Goal: Complete application form

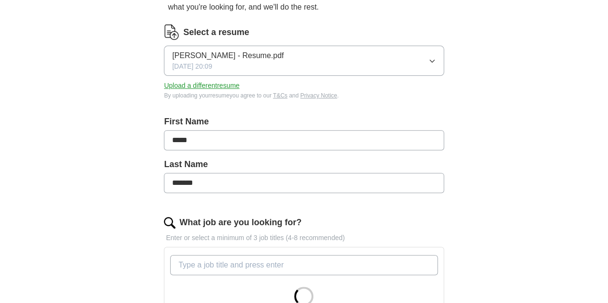
scroll to position [257, 0]
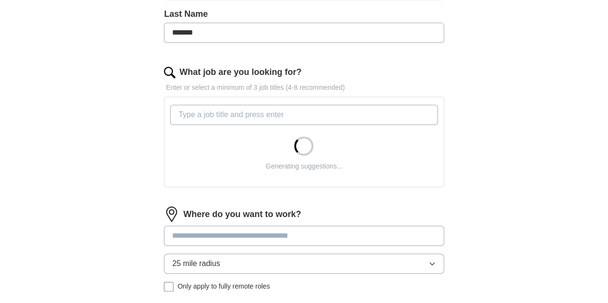
click at [298, 116] on input "What job are you looking for?" at bounding box center [303, 115] width 267 height 20
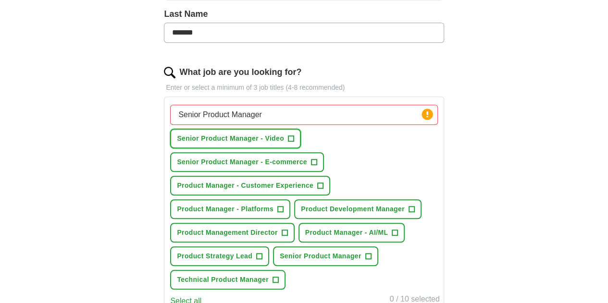
click at [294, 135] on span "+" at bounding box center [291, 139] width 6 height 8
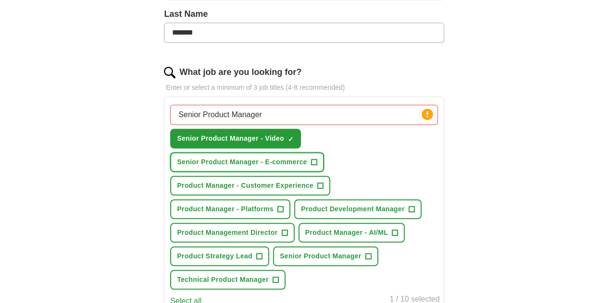
click at [317, 159] on span "+" at bounding box center [314, 163] width 6 height 8
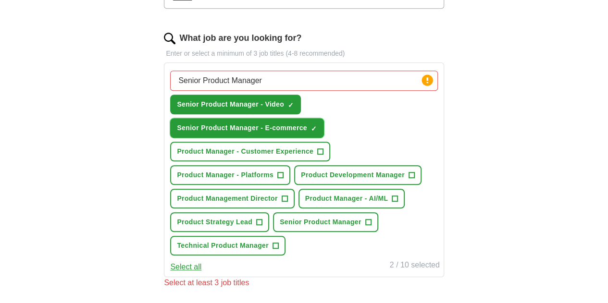
scroll to position [293, 0]
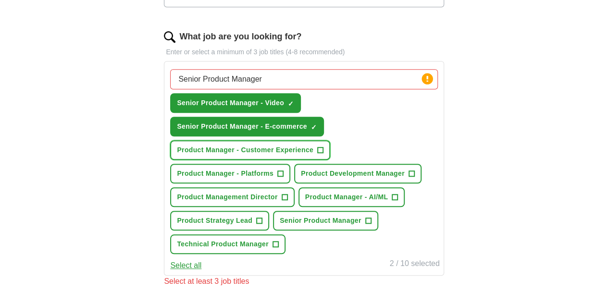
click at [323, 147] on span "+" at bounding box center [320, 151] width 6 height 8
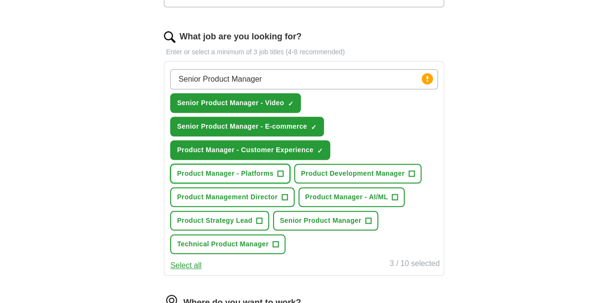
click at [283, 170] on span "+" at bounding box center [281, 174] width 6 height 8
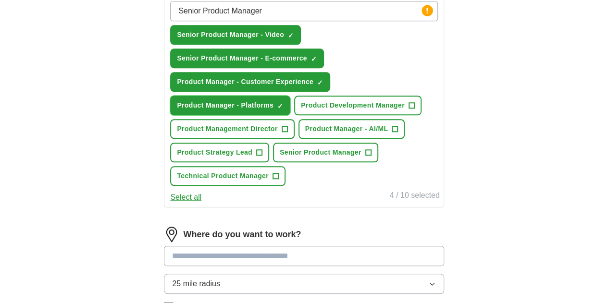
scroll to position [363, 0]
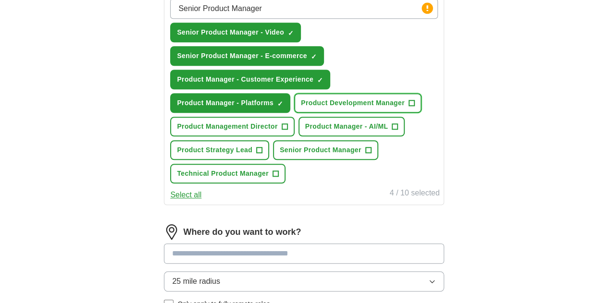
click at [318, 113] on button "Product Development Manager +" at bounding box center [357, 103] width 127 height 20
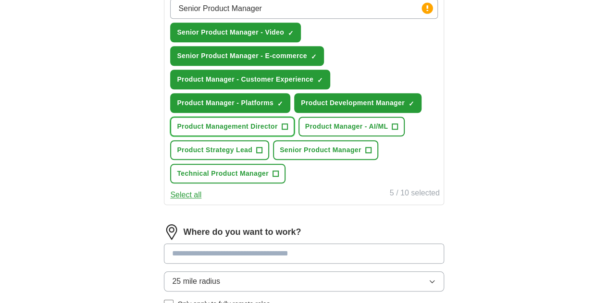
click at [294, 136] on button "Product Management Director +" at bounding box center [232, 127] width 124 height 20
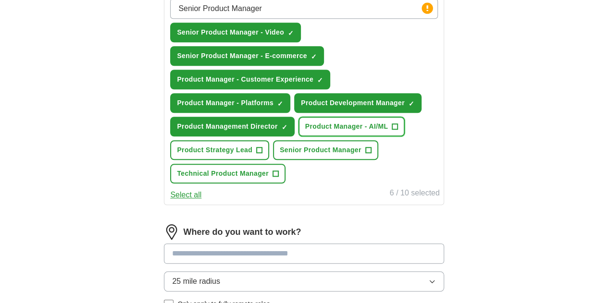
click at [392, 131] on span "+" at bounding box center [395, 127] width 6 height 8
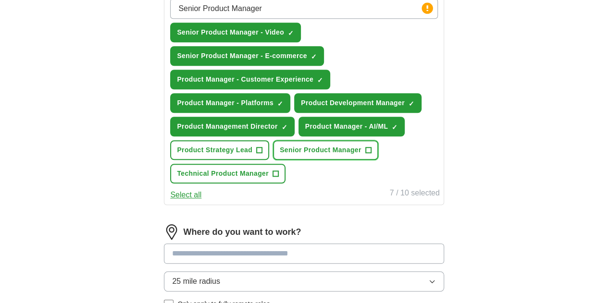
click at [365, 154] on span "+" at bounding box center [368, 151] width 6 height 8
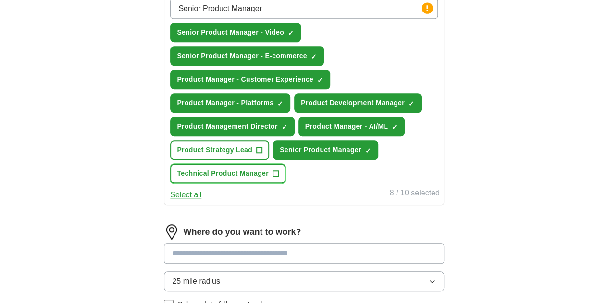
click at [278, 178] on span "+" at bounding box center [275, 174] width 6 height 8
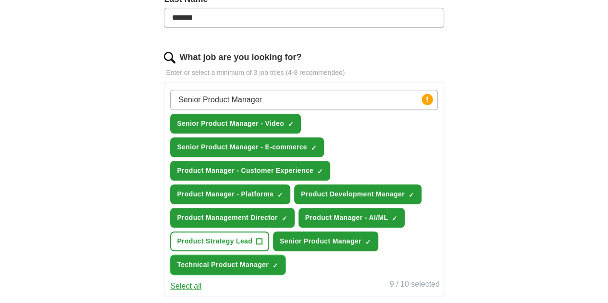
scroll to position [269, 0]
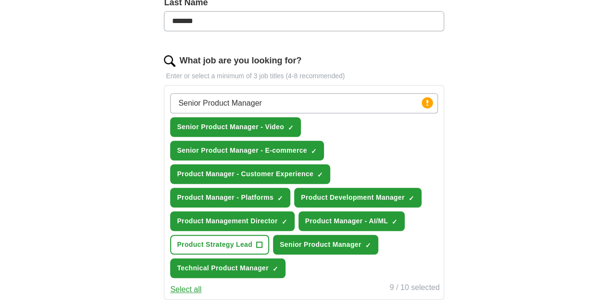
drag, startPoint x: 233, startPoint y: 102, endPoint x: 173, endPoint y: 95, distance: 60.5
click at [173, 95] on div "Let ApplyIQ do the hard work of searching and applying for jobs. Just tell us w…" at bounding box center [304, 161] width 369 height 693
type input "Product Manager"
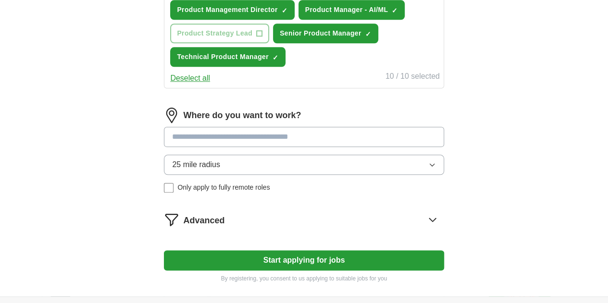
scroll to position [517, 0]
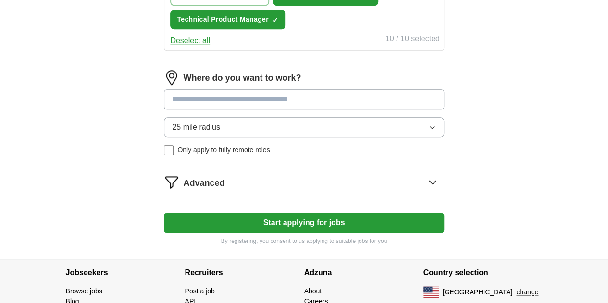
click at [261, 155] on span "Only apply to fully remote roles" at bounding box center [223, 150] width 92 height 10
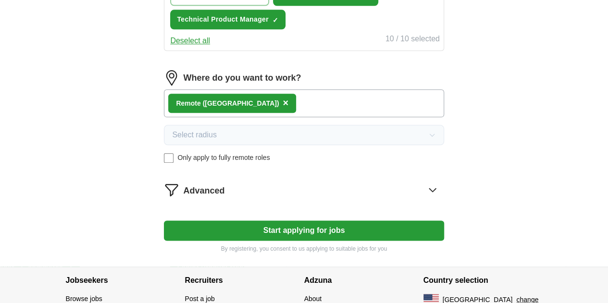
scroll to position [622, 0]
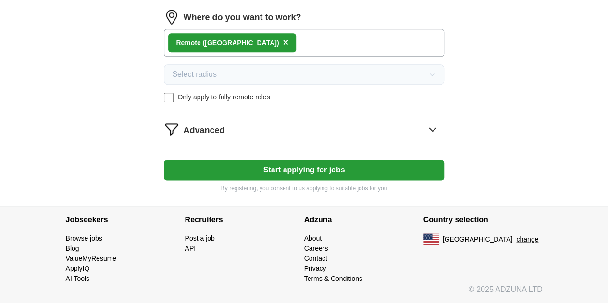
click at [281, 173] on button "Start applying for jobs" at bounding box center [304, 170] width 280 height 20
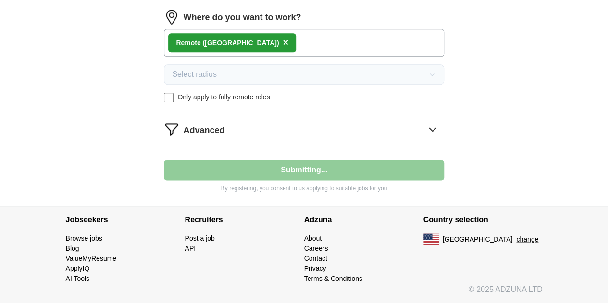
select select "**"
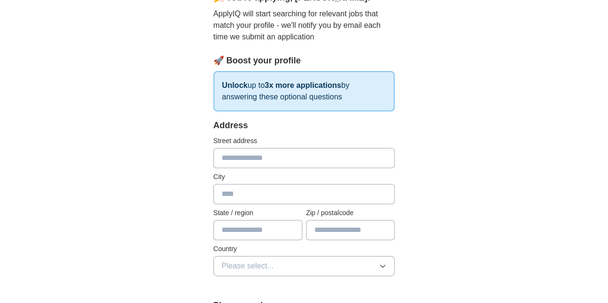
scroll to position [102, 0]
click at [257, 160] on input "text" at bounding box center [304, 157] width 182 height 20
type input "**********"
type input "*********"
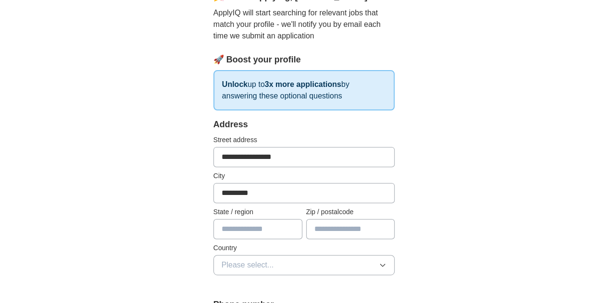
type input "**"
type input "*****"
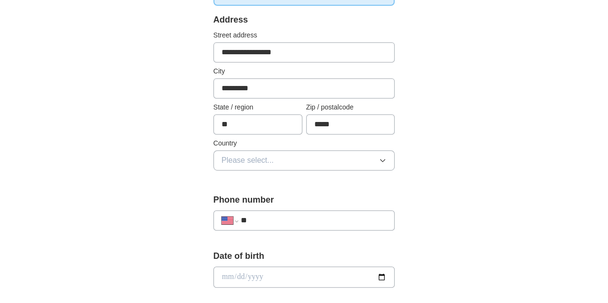
scroll to position [206, 0]
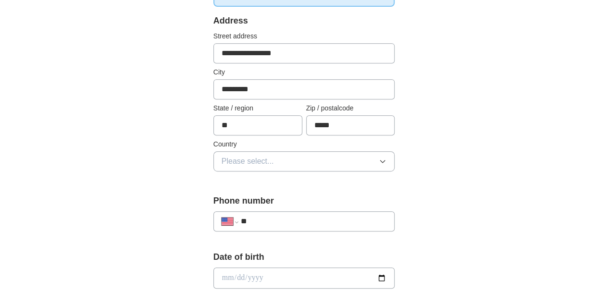
click at [256, 163] on button "Please select..." at bounding box center [304, 161] width 182 height 20
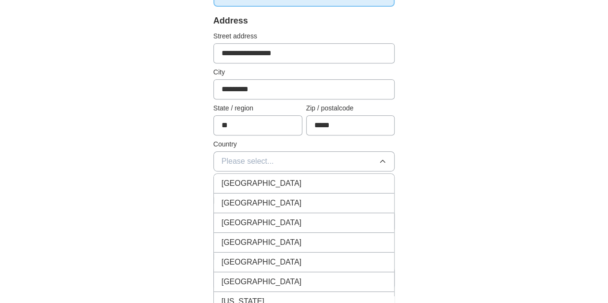
click at [237, 205] on span "[GEOGRAPHIC_DATA]" at bounding box center [261, 203] width 80 height 12
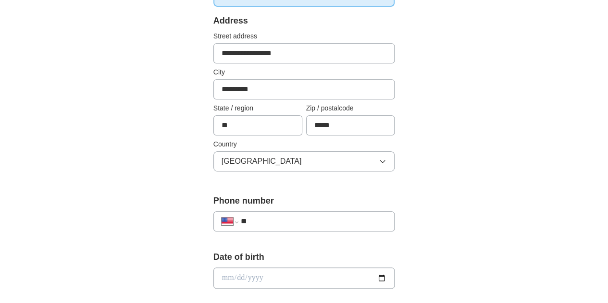
scroll to position [305, 0]
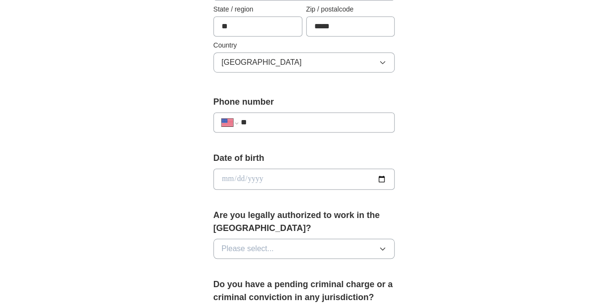
click at [254, 122] on input "**" at bounding box center [314, 123] width 146 height 12
type input "**********"
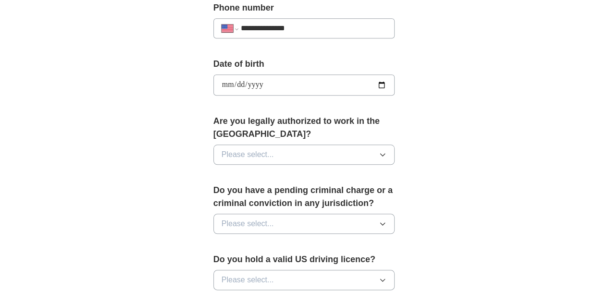
click at [286, 145] on button "Please select..." at bounding box center [304, 155] width 182 height 20
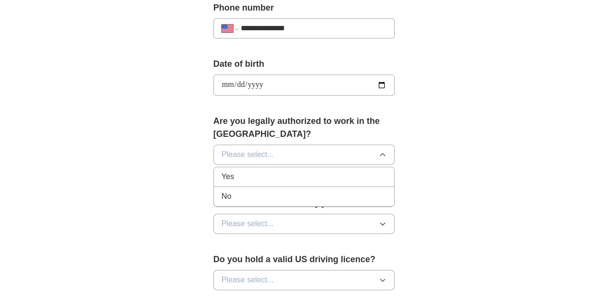
click at [262, 168] on li "Yes" at bounding box center [304, 177] width 181 height 20
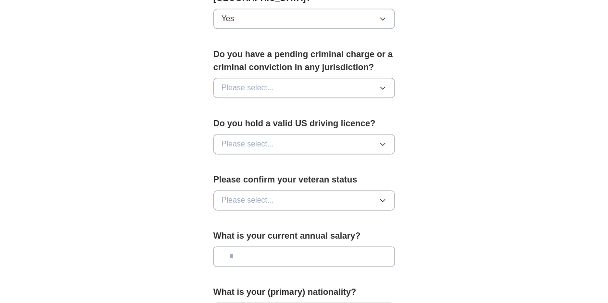
scroll to position [536, 0]
click at [315, 77] on button "Please select..." at bounding box center [304, 87] width 182 height 20
click at [290, 120] on li "No" at bounding box center [304, 130] width 181 height 20
click at [288, 134] on button "Please select..." at bounding box center [304, 144] width 182 height 20
click at [261, 160] on div "Yes" at bounding box center [303, 166] width 165 height 12
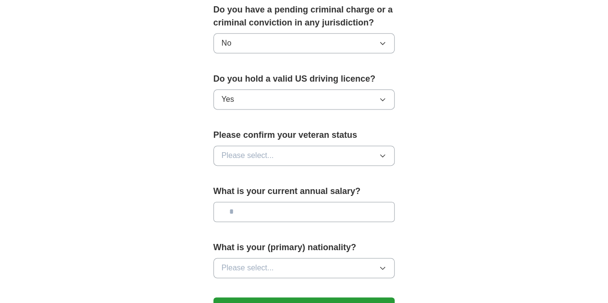
scroll to position [582, 0]
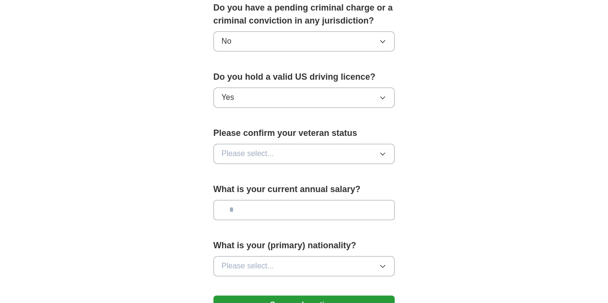
click at [269, 144] on button "Please select..." at bounding box center [304, 154] width 182 height 20
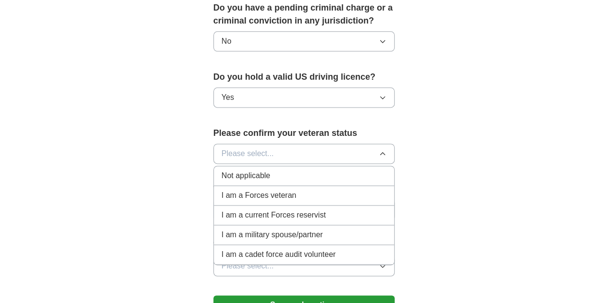
click at [297, 168] on li "Not applicable" at bounding box center [304, 176] width 181 height 20
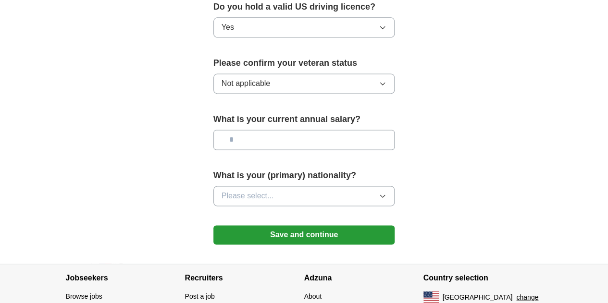
scroll to position [653, 0]
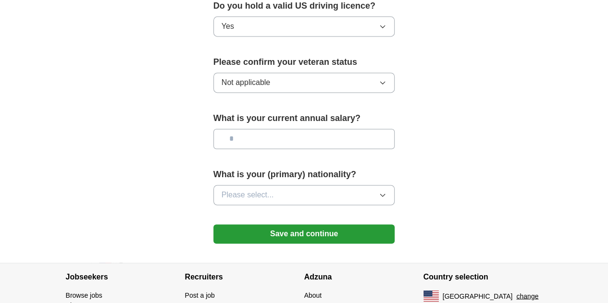
click at [293, 134] on div "What is your current annual salary?" at bounding box center [304, 134] width 182 height 45
click at [294, 129] on input "text" at bounding box center [304, 139] width 182 height 20
click at [281, 185] on button "Please select..." at bounding box center [304, 195] width 182 height 20
drag, startPoint x: 273, startPoint y: 120, endPoint x: 142, endPoint y: 96, distance: 133.3
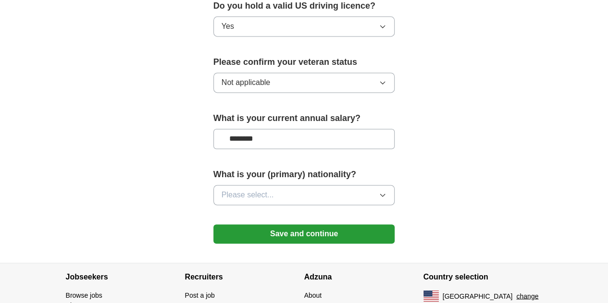
type input "********"
click at [233, 189] on span "Please select..." at bounding box center [247, 195] width 52 height 12
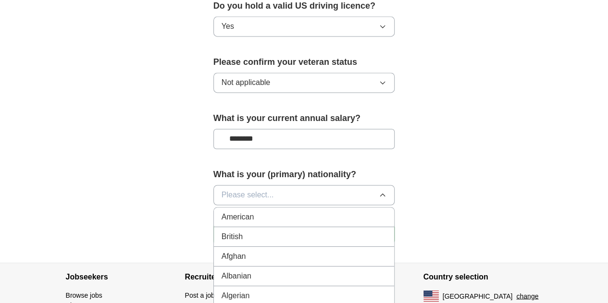
click at [253, 211] on div "American" at bounding box center [303, 217] width 165 height 12
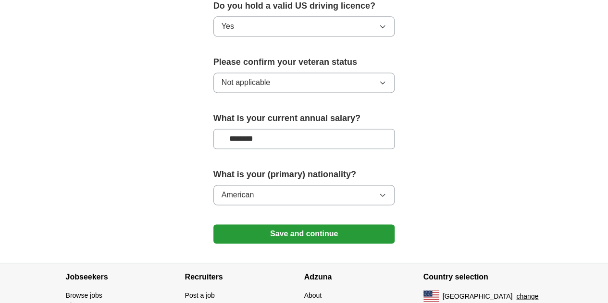
click at [262, 224] on button "Save and continue" at bounding box center [304, 233] width 182 height 19
